Goal: Transaction & Acquisition: Book appointment/travel/reservation

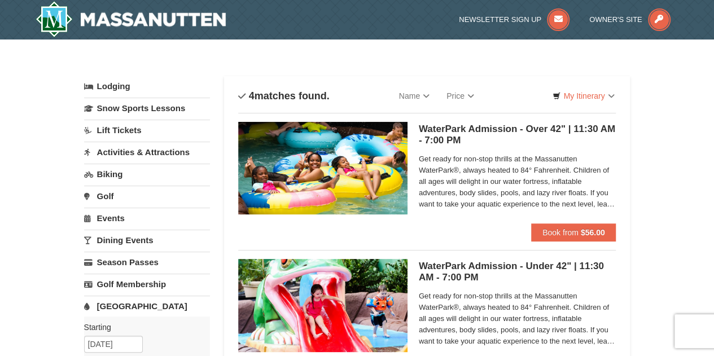
click at [584, 192] on span "Get ready for non-stop thrills at the Massanutten WaterPark®, always heated to …" at bounding box center [517, 181] width 197 height 56
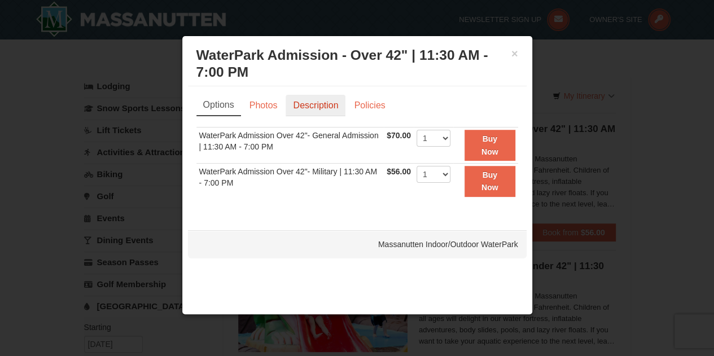
click at [309, 107] on link "Description" at bounding box center [315, 105] width 60 height 21
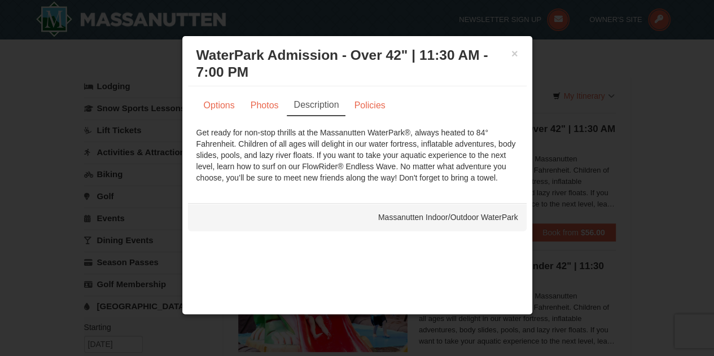
click at [518, 54] on div "× WaterPark Admission - Over 42" | 11:30 AM - 7:00 PM Massanutten Indoor/Outdoo…" at bounding box center [357, 64] width 338 height 45
click at [514, 55] on button "×" at bounding box center [514, 53] width 7 height 11
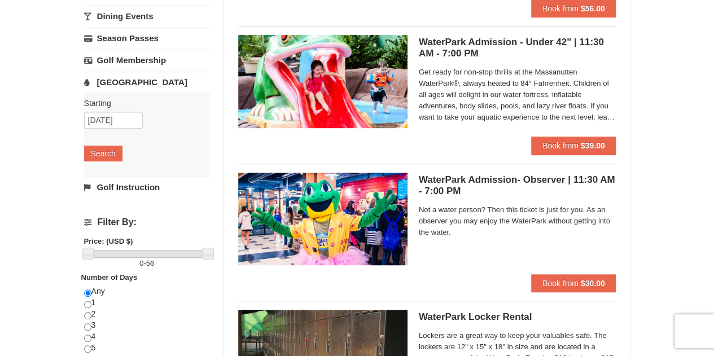
scroll to position [226, 0]
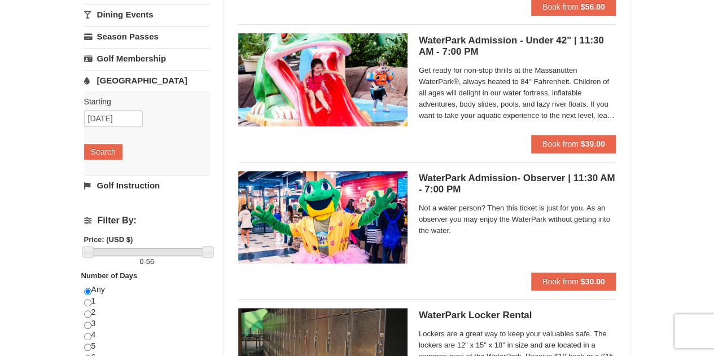
click at [462, 176] on h5 "WaterPark Admission- Observer | 11:30 AM - 7:00 PM Massanutten Indoor/Outdoor W…" at bounding box center [517, 184] width 197 height 23
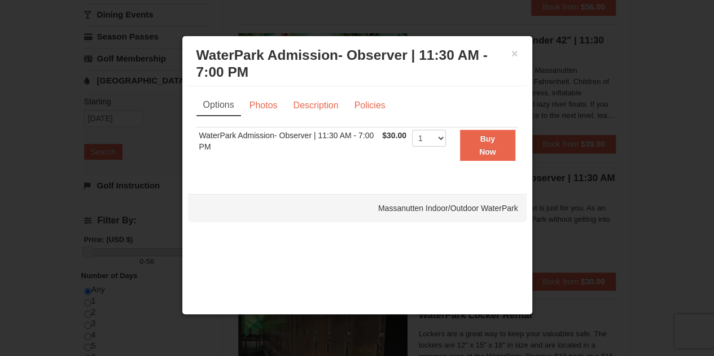
click at [526, 45] on div "× WaterPark Admission- Observer | 11:30 AM - 7:00 PM Massanutten Indoor/Outdoor…" at bounding box center [357, 64] width 338 height 45
click at [512, 54] on button "×" at bounding box center [514, 53] width 7 height 11
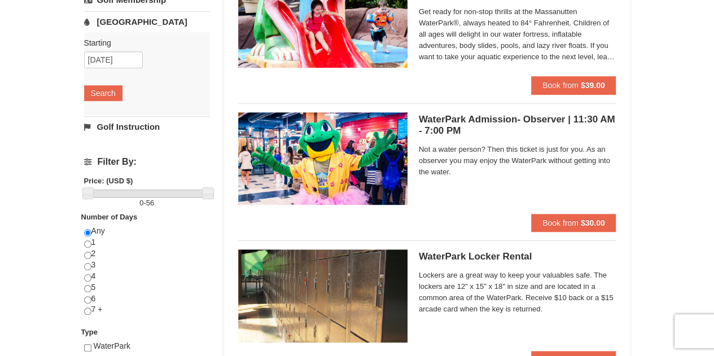
scroll to position [282, 0]
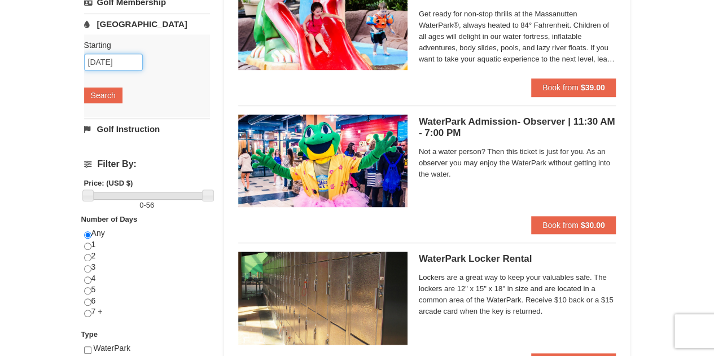
click at [100, 57] on input "[DATE]" at bounding box center [113, 62] width 59 height 17
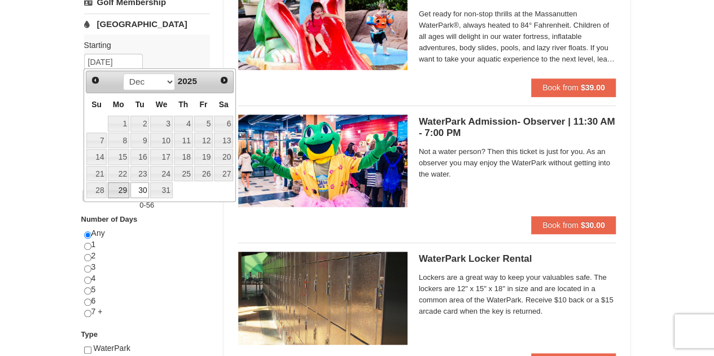
click at [122, 188] on link "29" at bounding box center [118, 190] width 21 height 16
type input "12/29/2025"
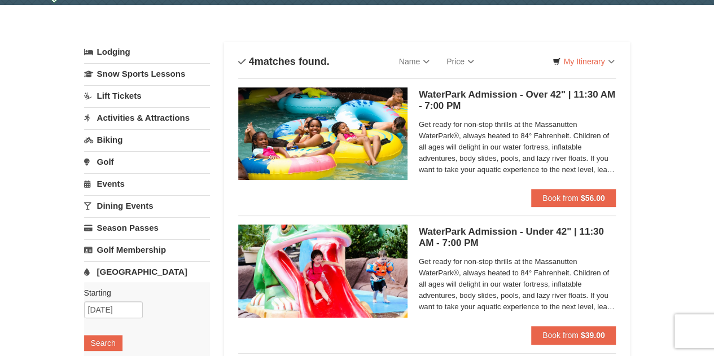
scroll to position [0, 0]
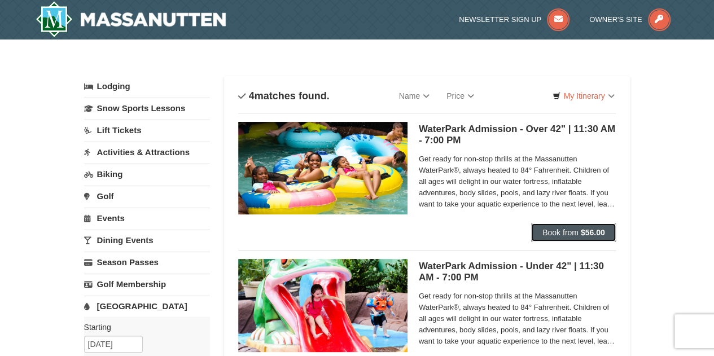
click at [578, 233] on span "Book from" at bounding box center [560, 232] width 36 height 9
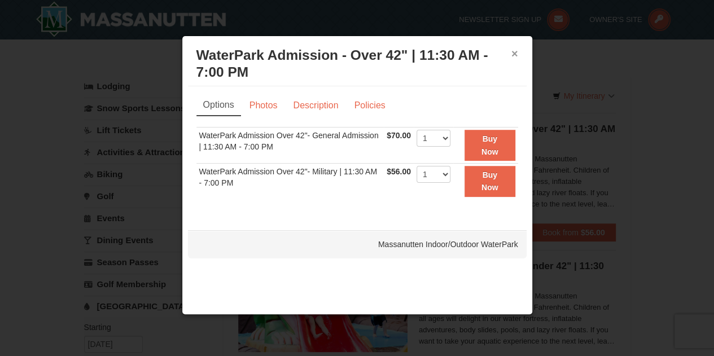
click at [513, 49] on button "×" at bounding box center [514, 53] width 7 height 11
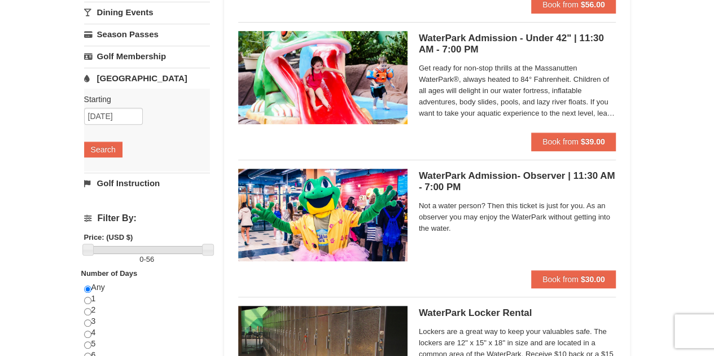
scroll to position [223, 0]
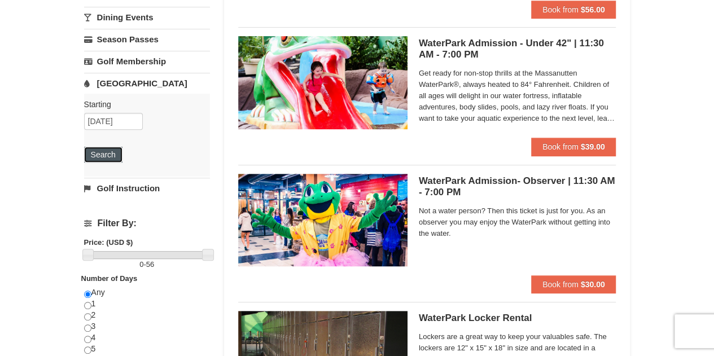
click at [114, 152] on button "Search" at bounding box center [103, 155] width 38 height 16
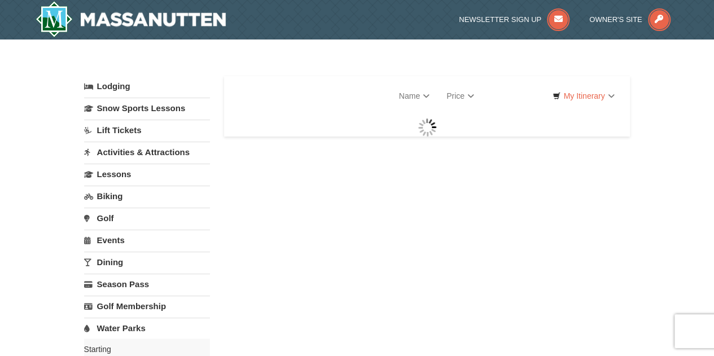
select select "10"
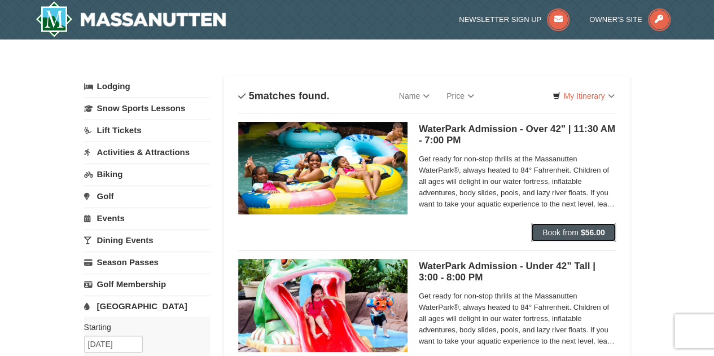
click at [569, 227] on button "Book from $56.00" at bounding box center [573, 232] width 85 height 18
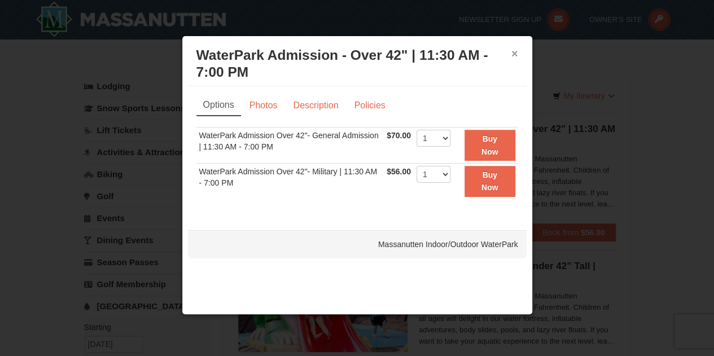
click at [515, 51] on button "×" at bounding box center [514, 53] width 7 height 11
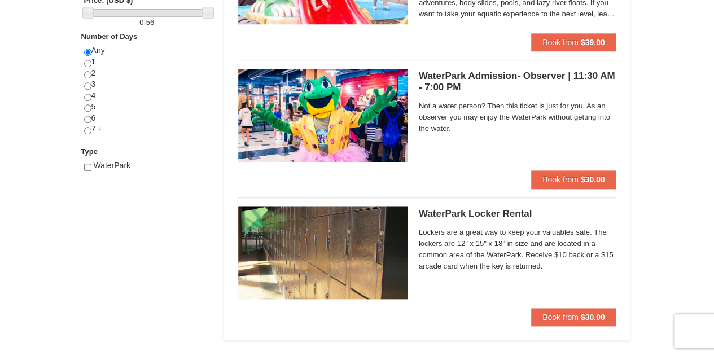
scroll to position [282, 0]
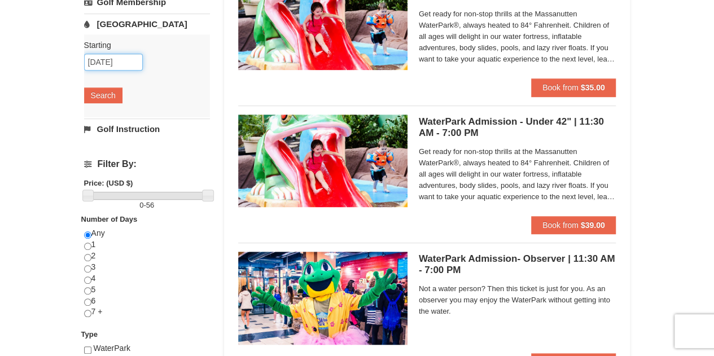
click at [111, 61] on input "12/29/2025" at bounding box center [113, 62] width 59 height 17
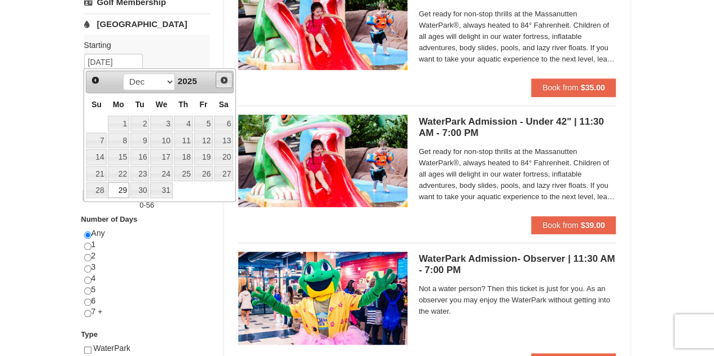
click at [227, 82] on span "Next" at bounding box center [223, 80] width 9 height 9
click at [191, 122] on link "1" at bounding box center [183, 124] width 19 height 16
type input "[DATE]"
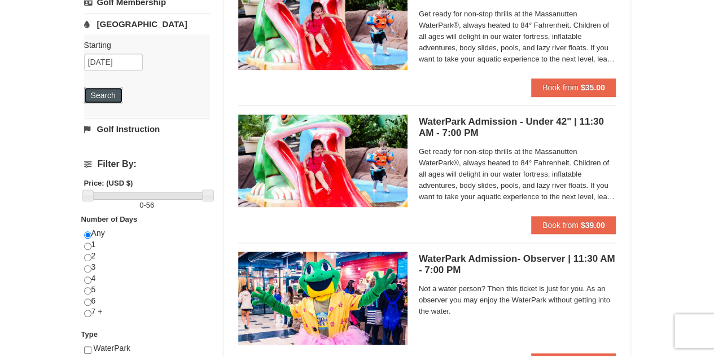
click at [116, 98] on button "Search" at bounding box center [103, 95] width 38 height 16
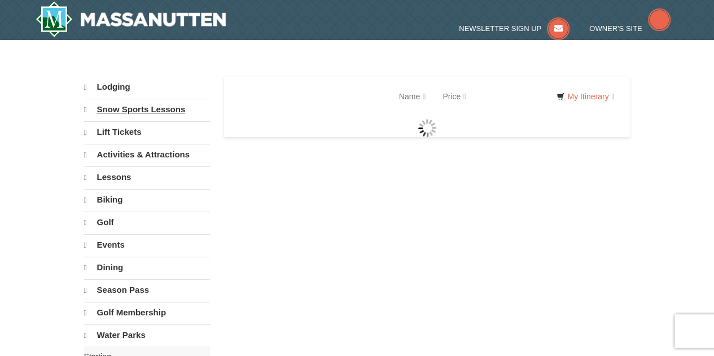
select select "10"
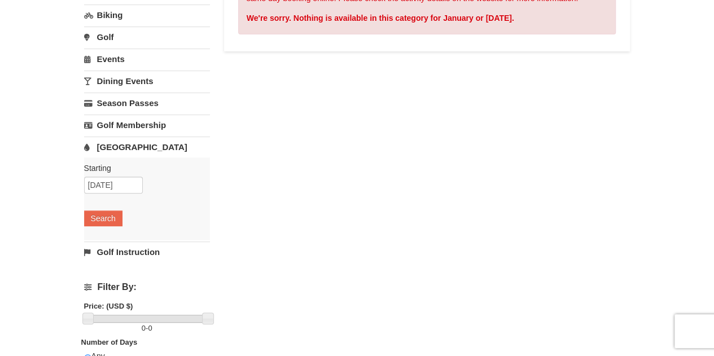
scroll to position [169, 0]
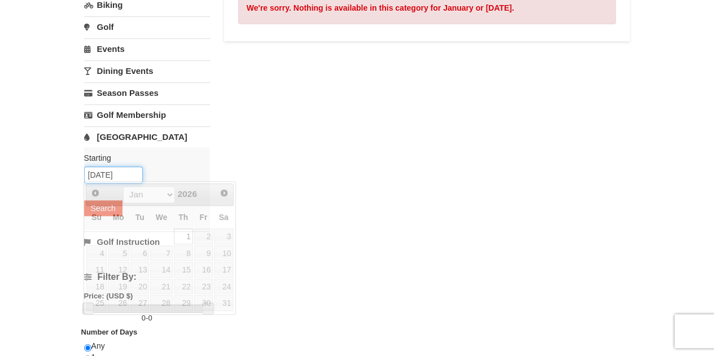
click at [115, 175] on input "01/01/2026" at bounding box center [113, 174] width 59 height 17
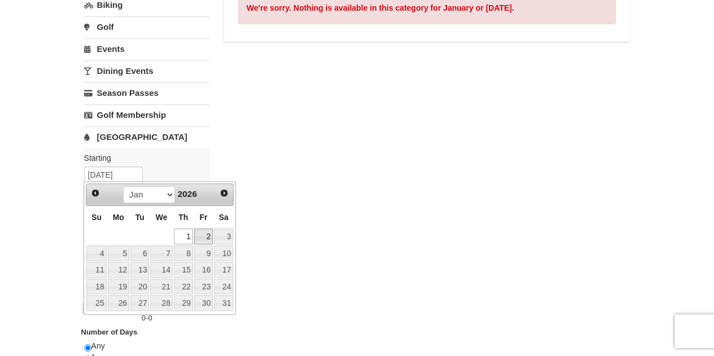
click at [206, 234] on link "2" at bounding box center [203, 236] width 19 height 16
type input "[DATE]"
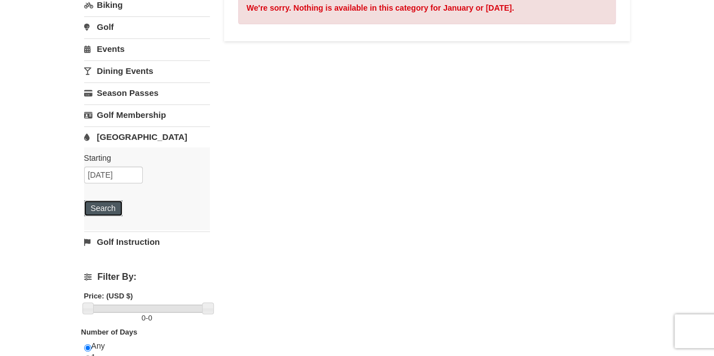
click at [113, 208] on button "Search" at bounding box center [103, 208] width 38 height 16
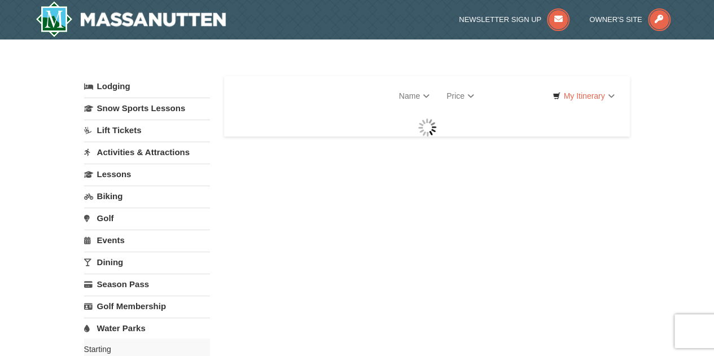
select select "10"
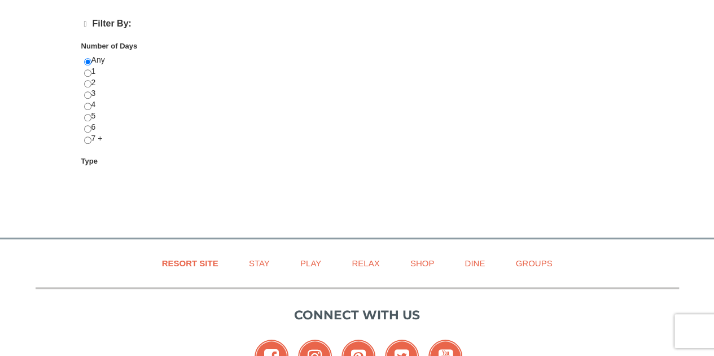
scroll to position [431, 0]
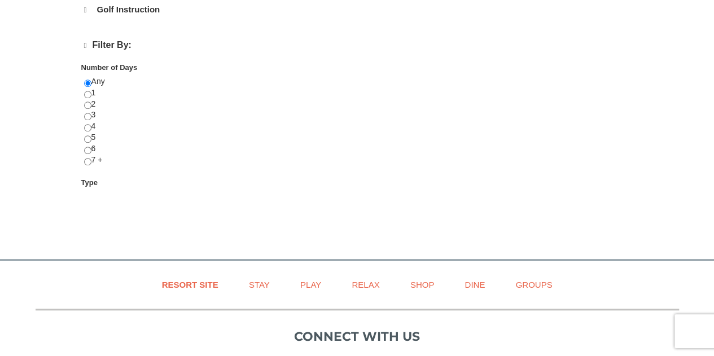
select select "10"
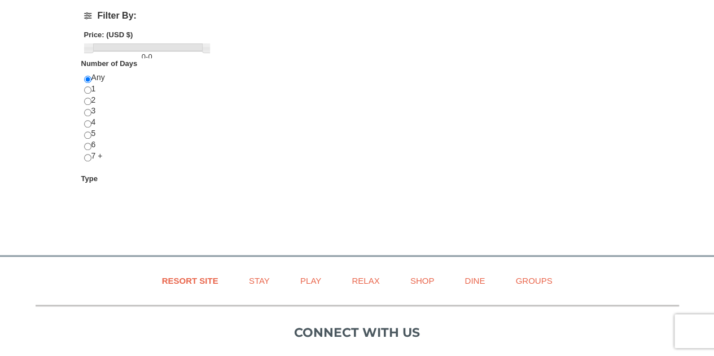
scroll to position [169, 0]
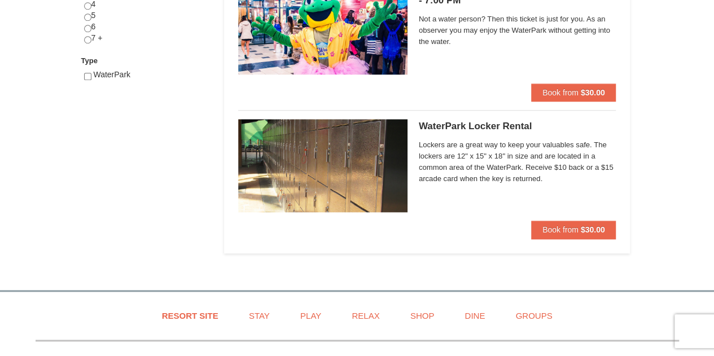
select select "10"
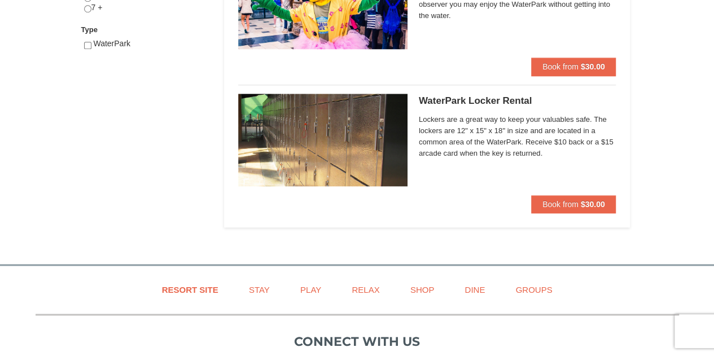
scroll to position [282, 0]
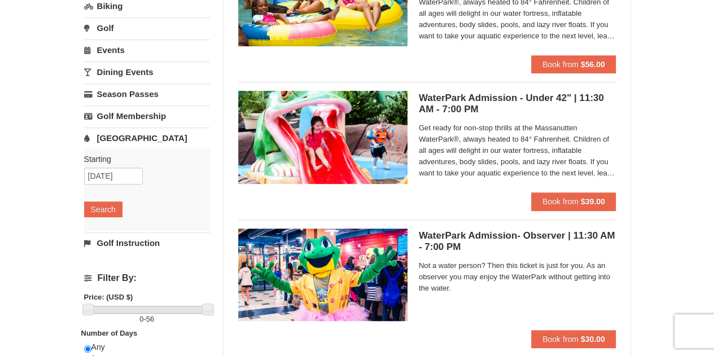
scroll to position [166, 0]
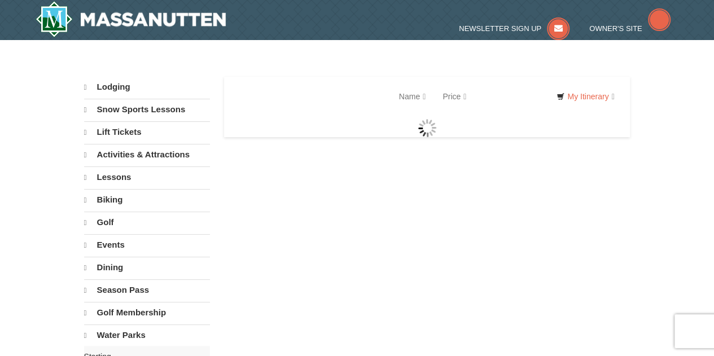
select select "10"
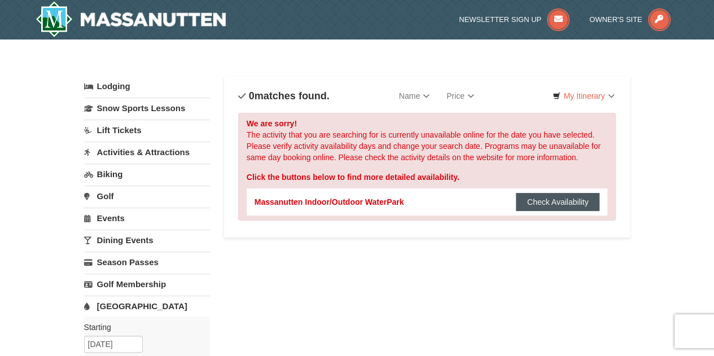
click at [555, 205] on button "Check Availability" at bounding box center [558, 202] width 84 height 18
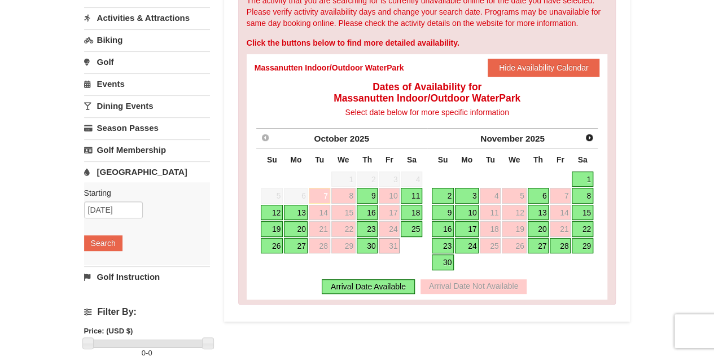
scroll to position [113, 0]
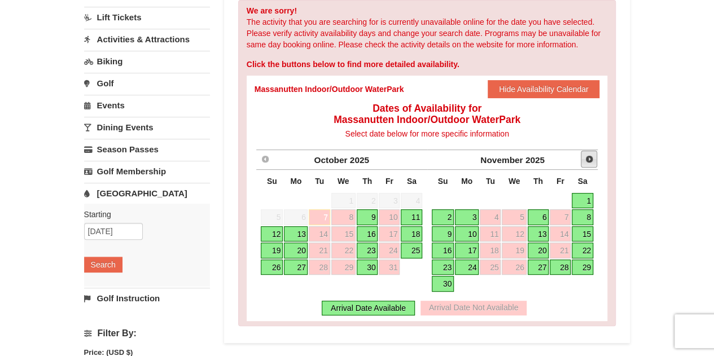
click at [591, 160] on span "Next" at bounding box center [588, 159] width 9 height 9
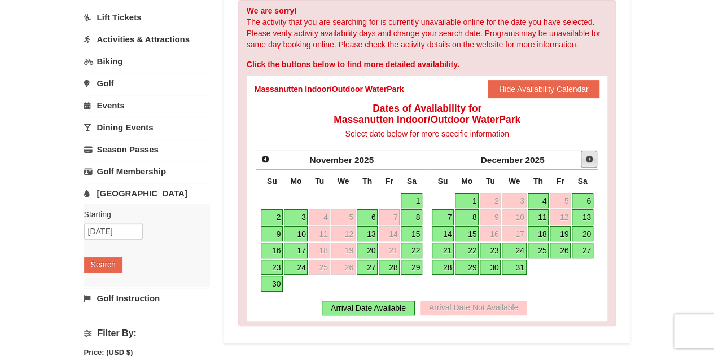
click at [593, 163] on span "Next" at bounding box center [588, 159] width 9 height 9
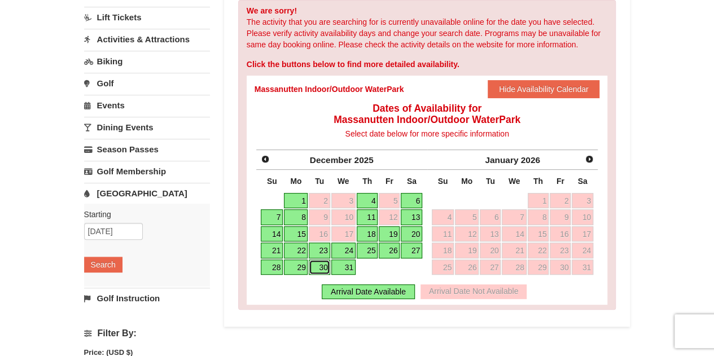
click at [322, 265] on link "30" at bounding box center [319, 267] width 21 height 16
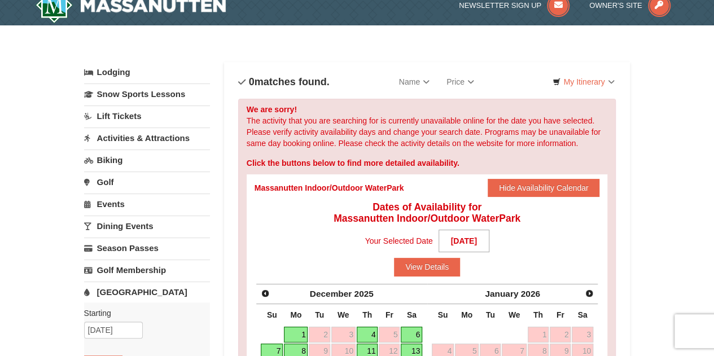
scroll to position [0, 0]
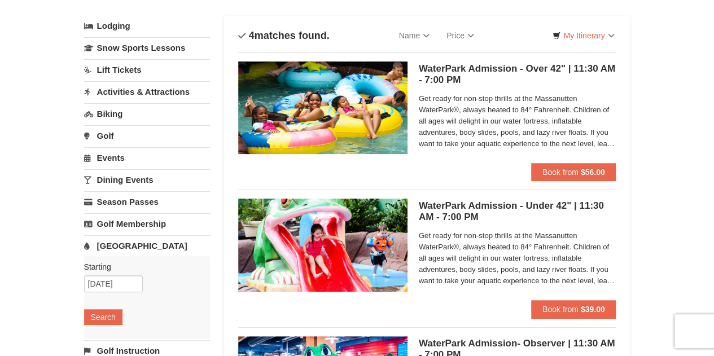
scroll to position [56, 0]
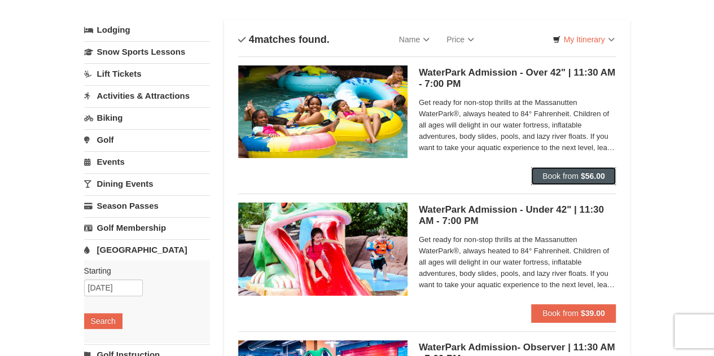
click at [542, 180] on button "Book from $56.00" at bounding box center [573, 176] width 85 height 18
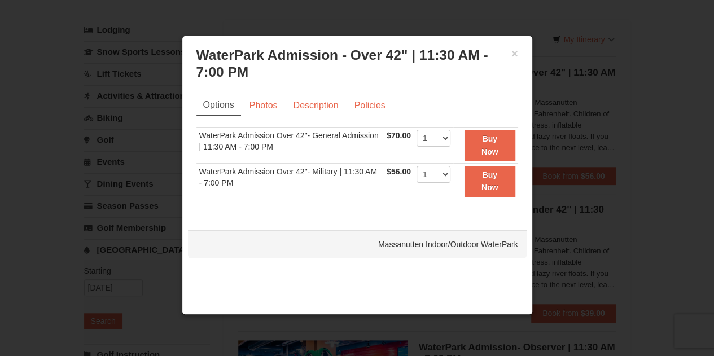
click at [519, 59] on div "× WaterPark Admission - Over 42" | 11:30 AM - 7:00 PM Massanutten Indoor/Outdoo…" at bounding box center [357, 64] width 338 height 45
click at [515, 52] on button "×" at bounding box center [514, 53] width 7 height 11
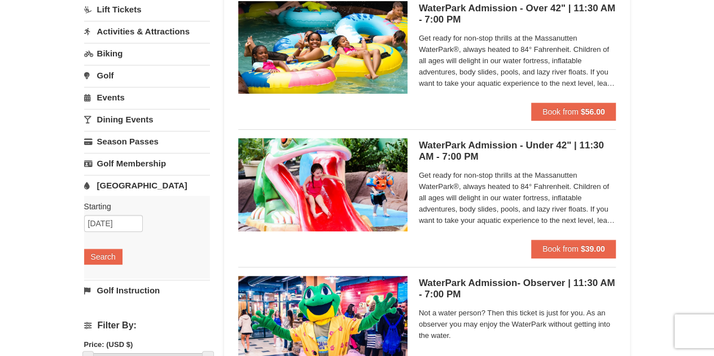
scroll to position [56, 0]
